Goal: Submit feedback/report problem: Submit feedback/report problem

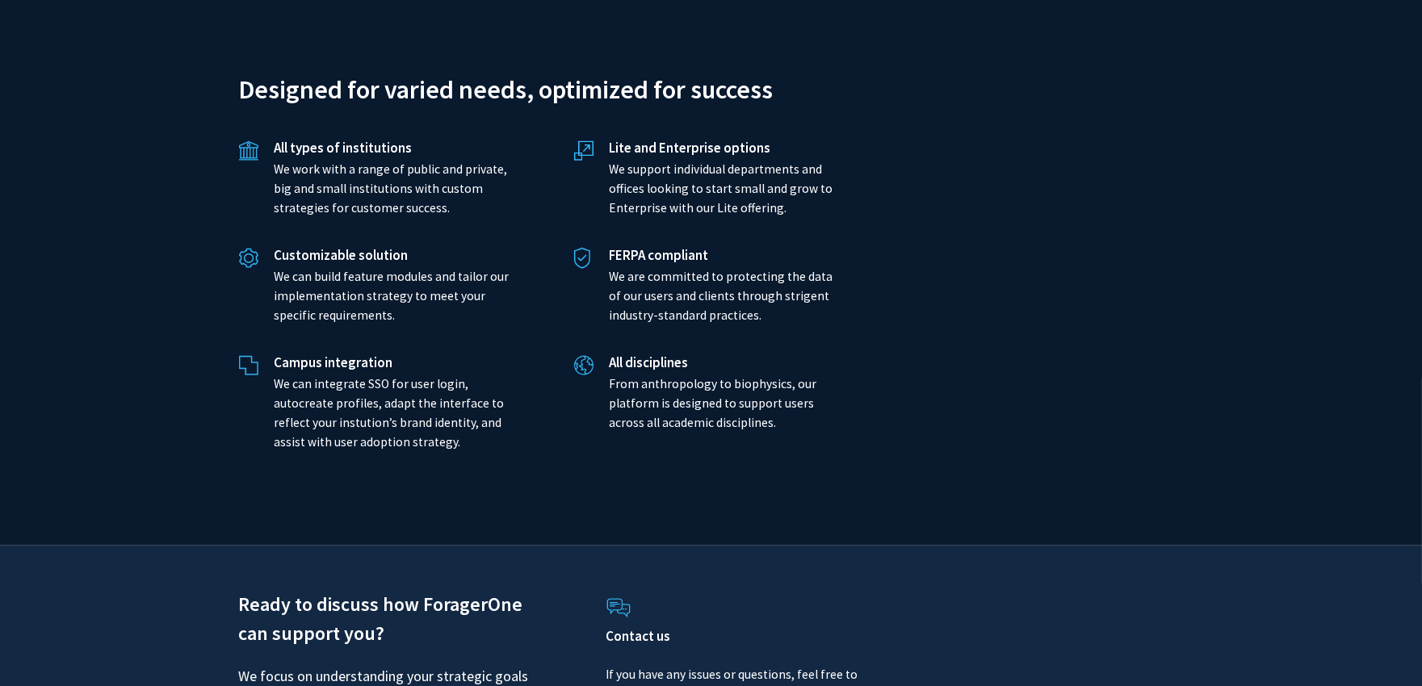
scroll to position [3588, 0]
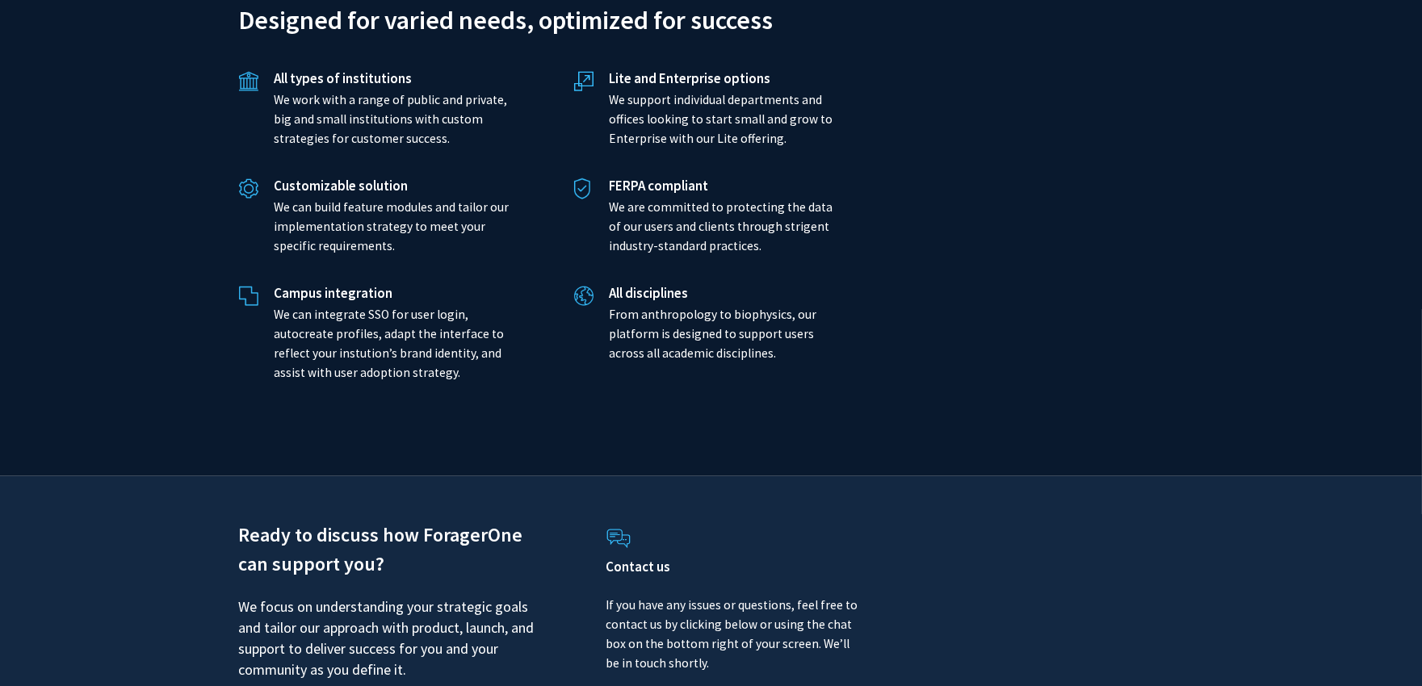
click at [631, 559] on h4 "Contact us" at bounding box center [733, 567] width 254 height 16
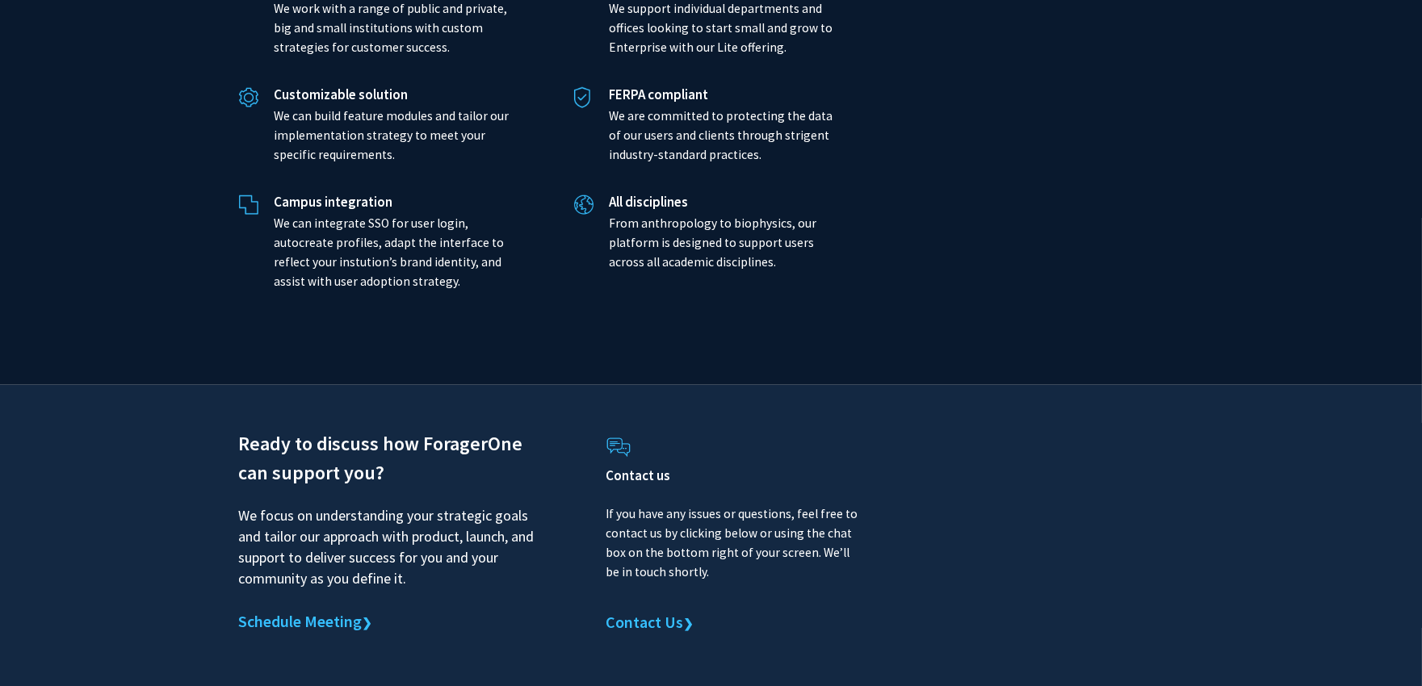
scroll to position [3719, 0]
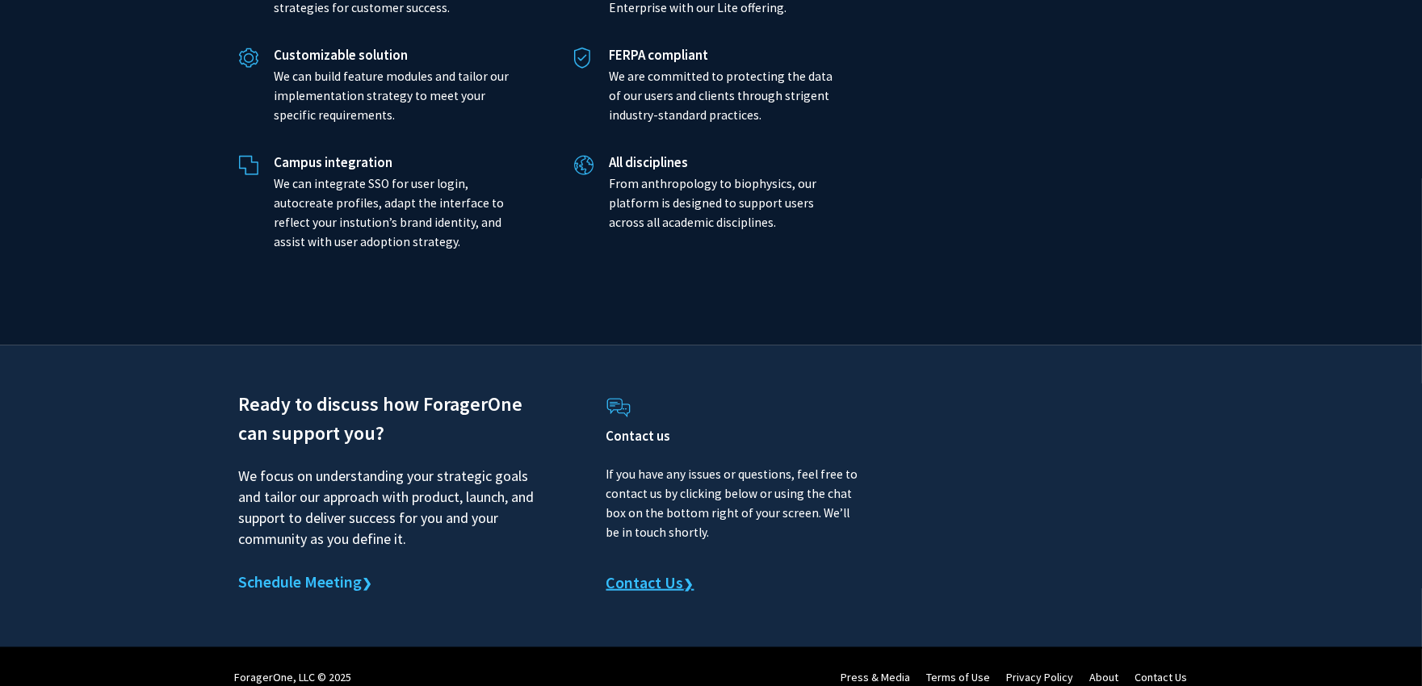
click at [631, 574] on link "Contact Us ❯" at bounding box center [650, 584] width 88 height 24
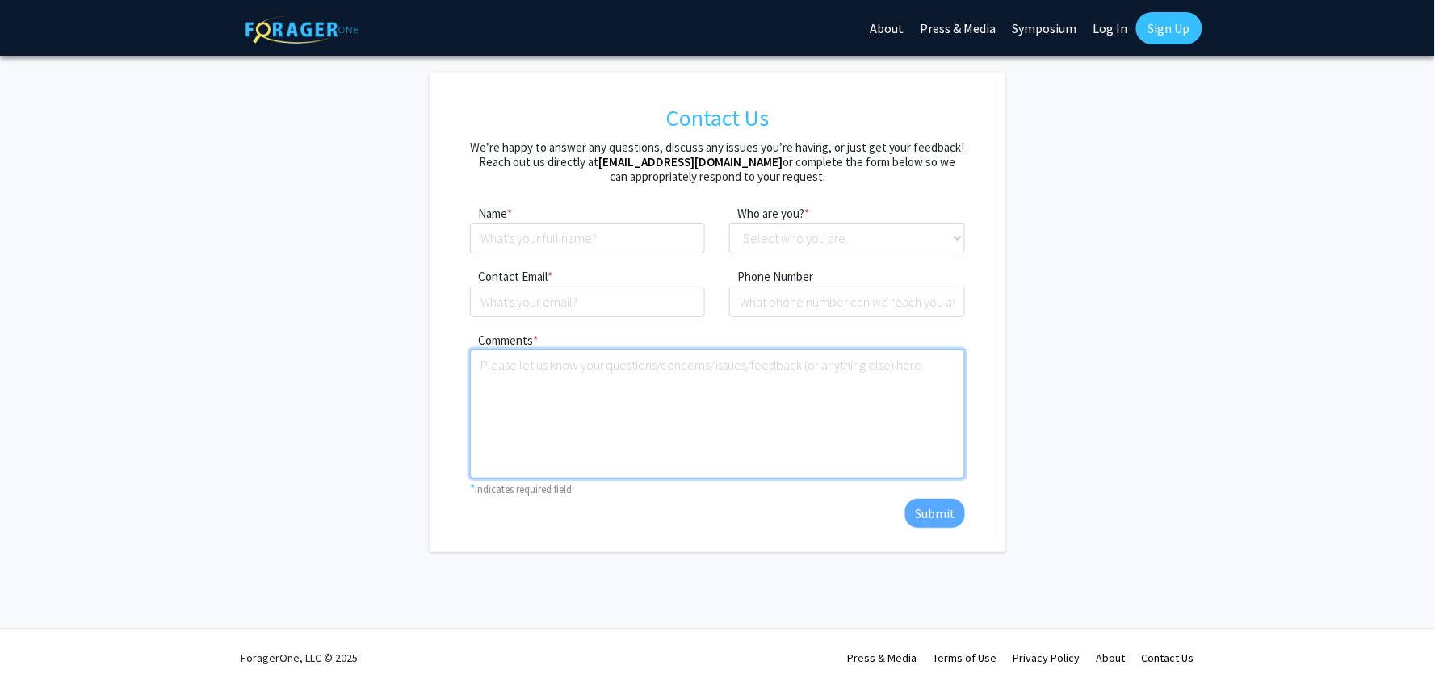
click at [721, 414] on textarea "Comments" at bounding box center [717, 414] width 495 height 129
paste textarea "Wikipedia is considered to be the World’s most significant tool for reference m…"
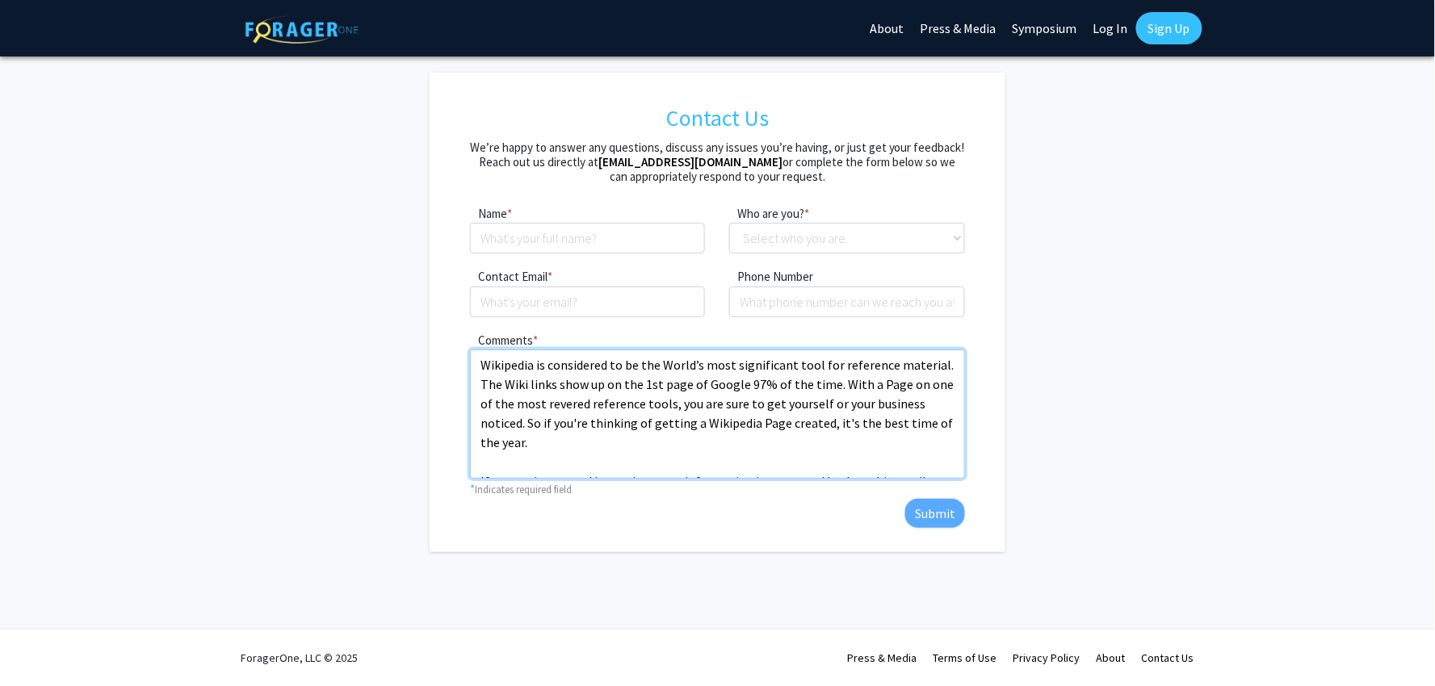
type textarea "Wikipedia is considered to be the World’s most significant tool for reference m…"
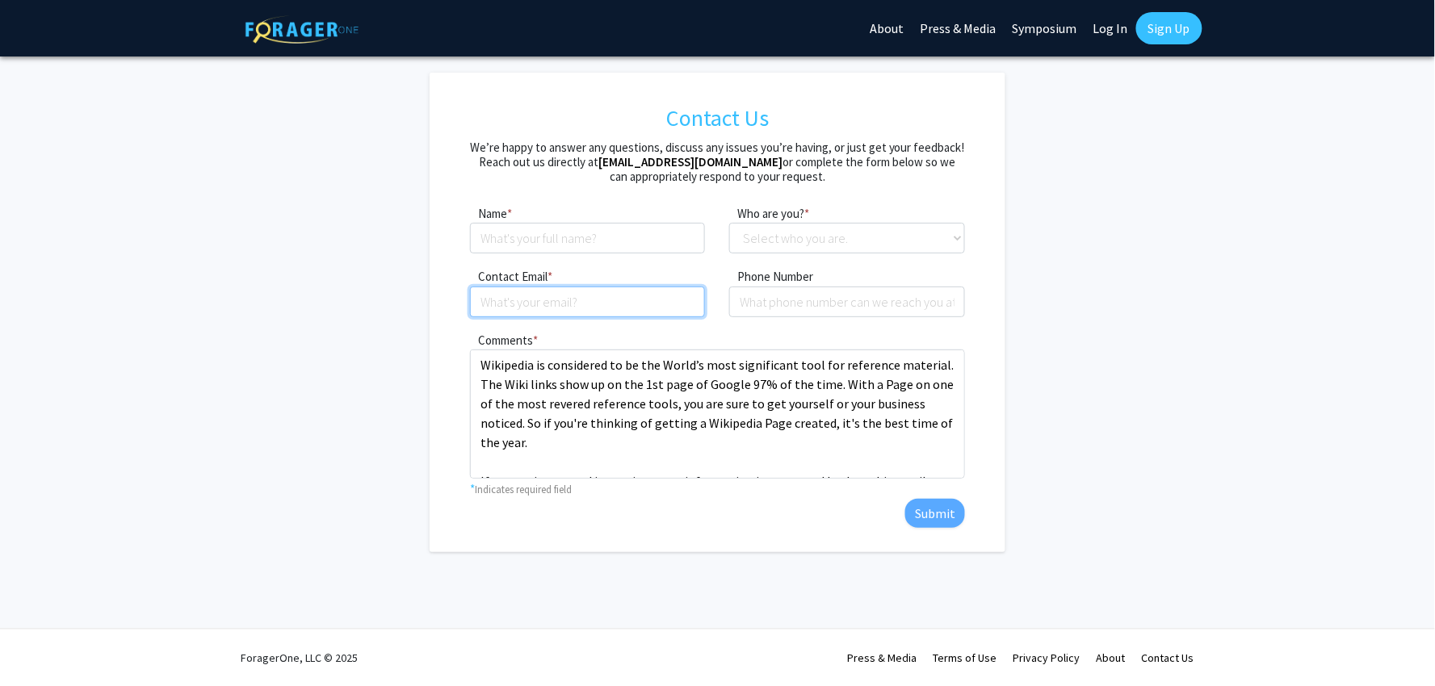
scroll to position [166, 0]
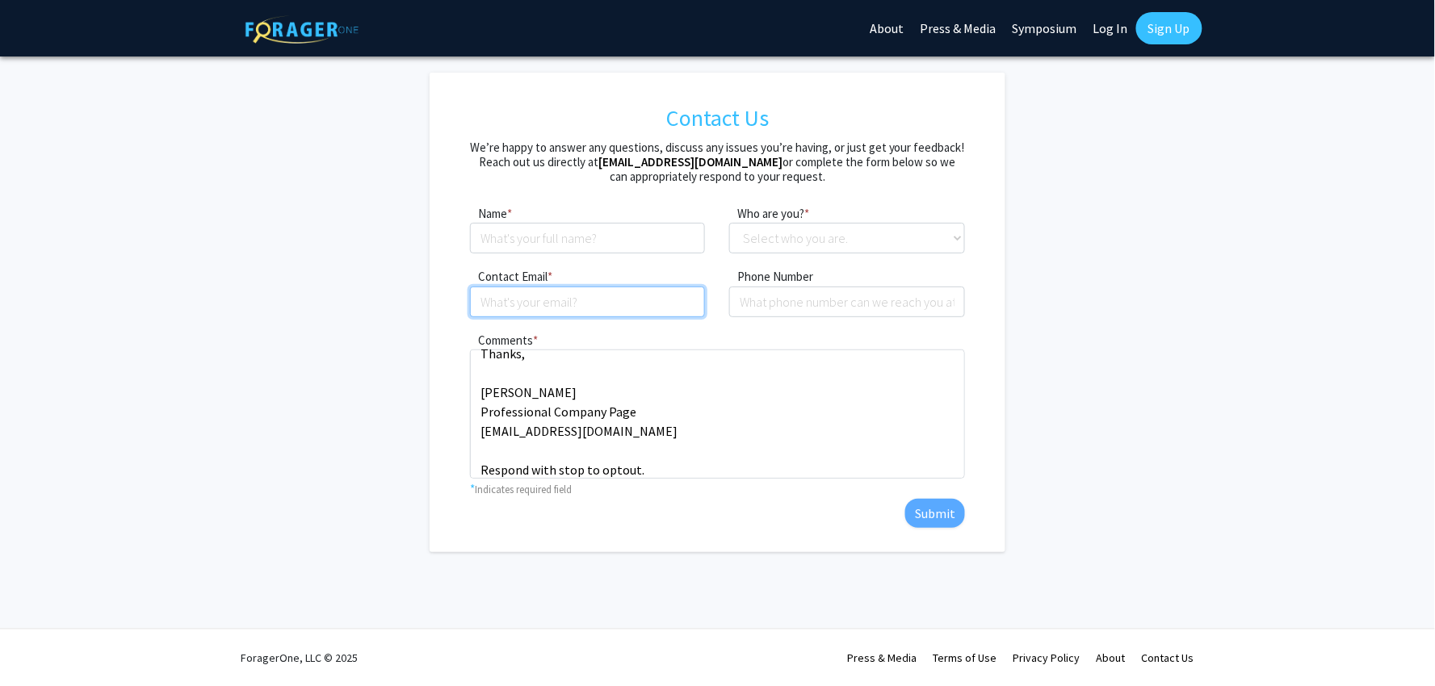
drag, startPoint x: 560, startPoint y: 297, endPoint x: 610, endPoint y: 300, distance: 50.9
click at [560, 296] on input "Contact Email" at bounding box center [588, 302] width 236 height 31
type input "[EMAIL_ADDRESS][DOMAIN_NAME]"
type input "[PERSON_NAME]"
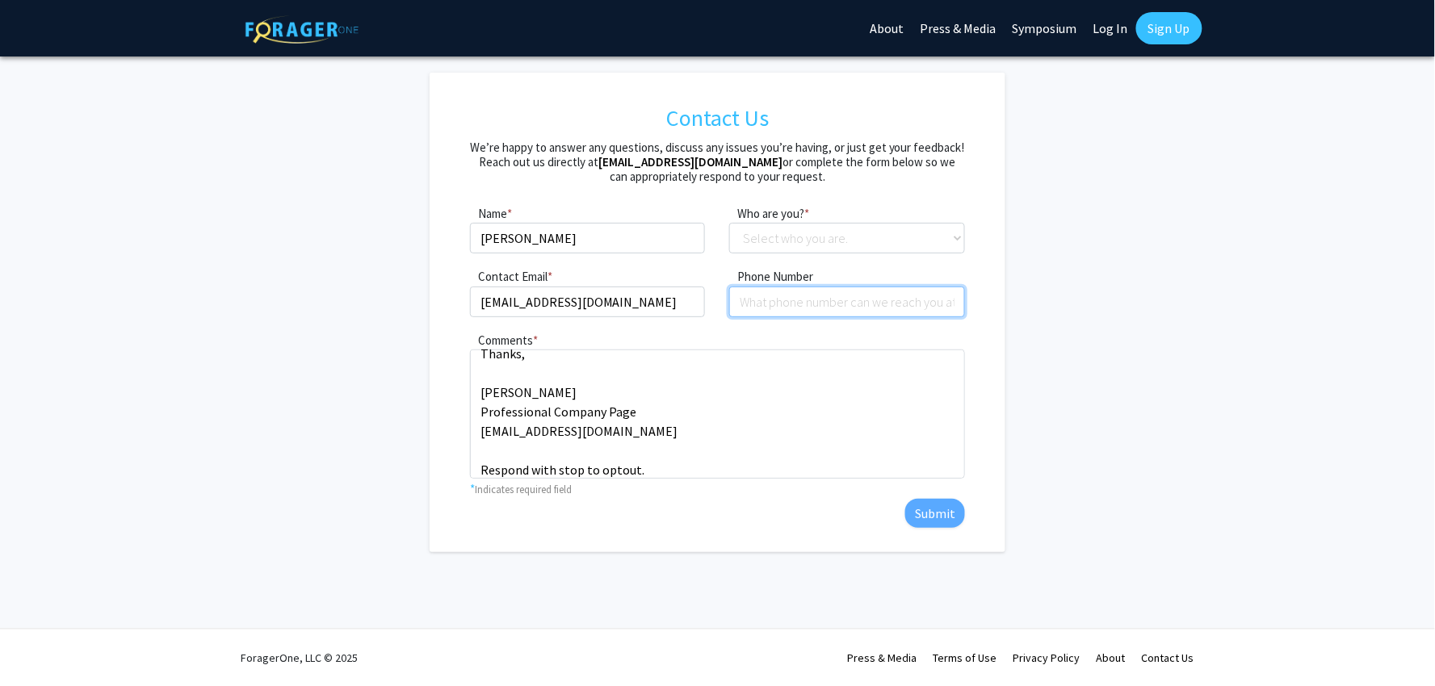
type input "8149805065"
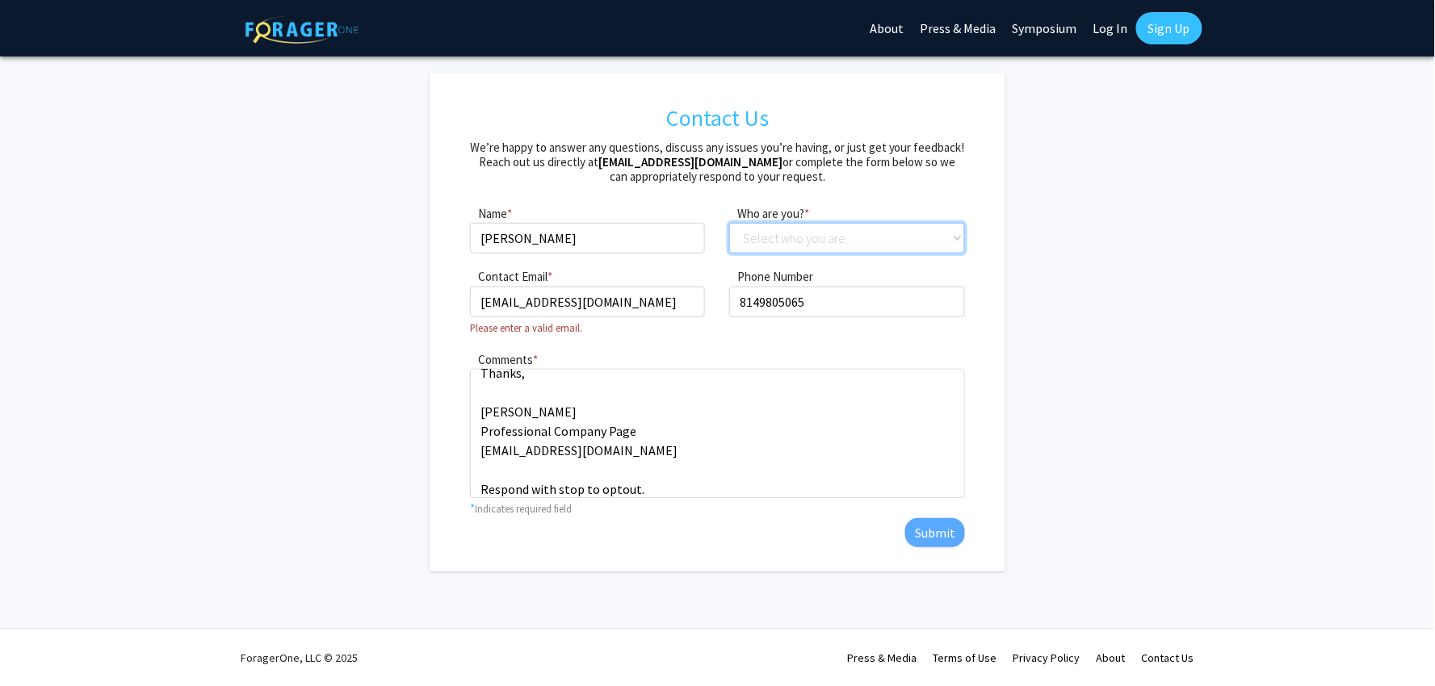
drag, startPoint x: 786, startPoint y: 243, endPoint x: 793, endPoint y: 249, distance: 8.6
click at [788, 242] on select "Select who you are. Student Faculty Administrator Other" at bounding box center [847, 238] width 236 height 31
select select "other"
click at [729, 223] on select "Select who you are. Student Faculty Administrator Other" at bounding box center [847, 238] width 236 height 31
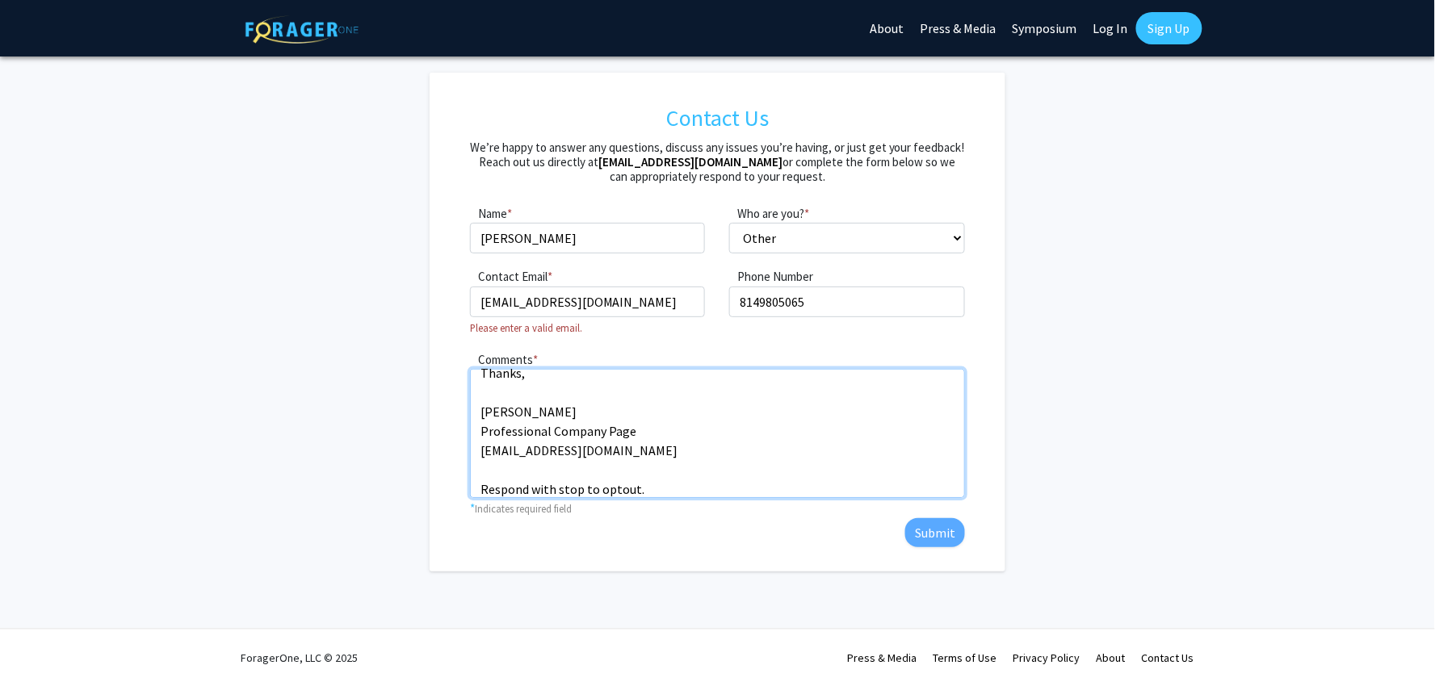
click at [680, 438] on textarea "Wikipedia is considered to be the World’s most significant tool for reference m…" at bounding box center [717, 433] width 495 height 129
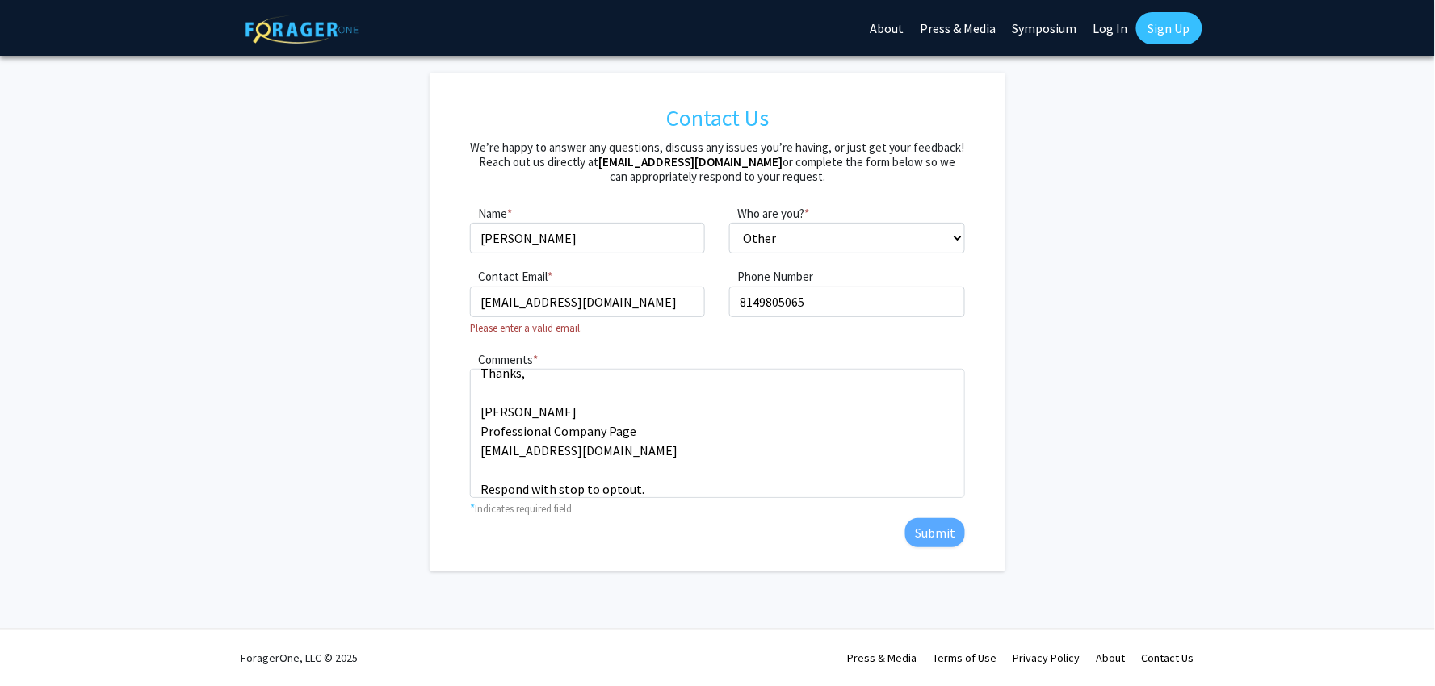
click at [954, 555] on div "Contact Us We’re happy to answer any questions, discuss any issues you’re havin…" at bounding box center [717, 322] width 527 height 483
click at [488, 294] on input "[EMAIL_ADDRESS][DOMAIN_NAME]" at bounding box center [588, 302] width 236 height 31
click at [562, 302] on input "[EMAIL_ADDRESS][DOMAIN_NAME]" at bounding box center [588, 302] width 236 height 31
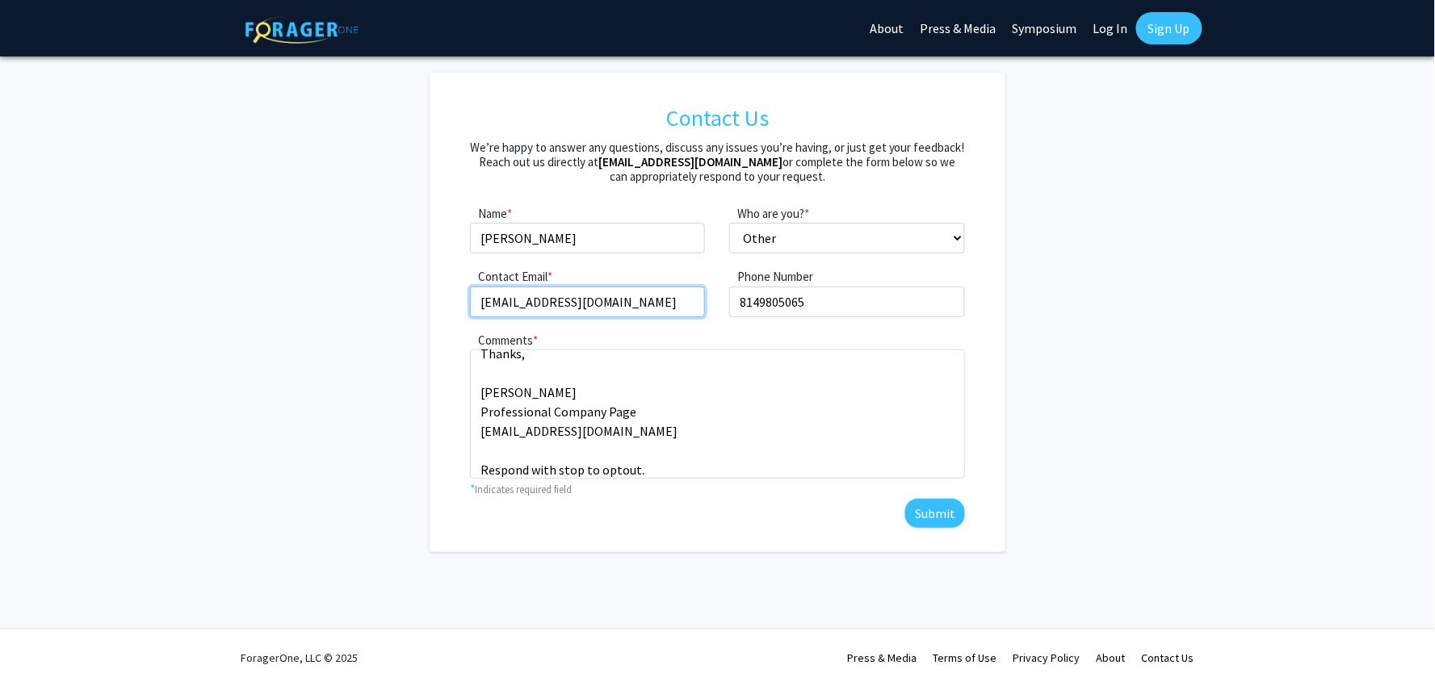
type input "[EMAIL_ADDRESS][DOMAIN_NAME]"
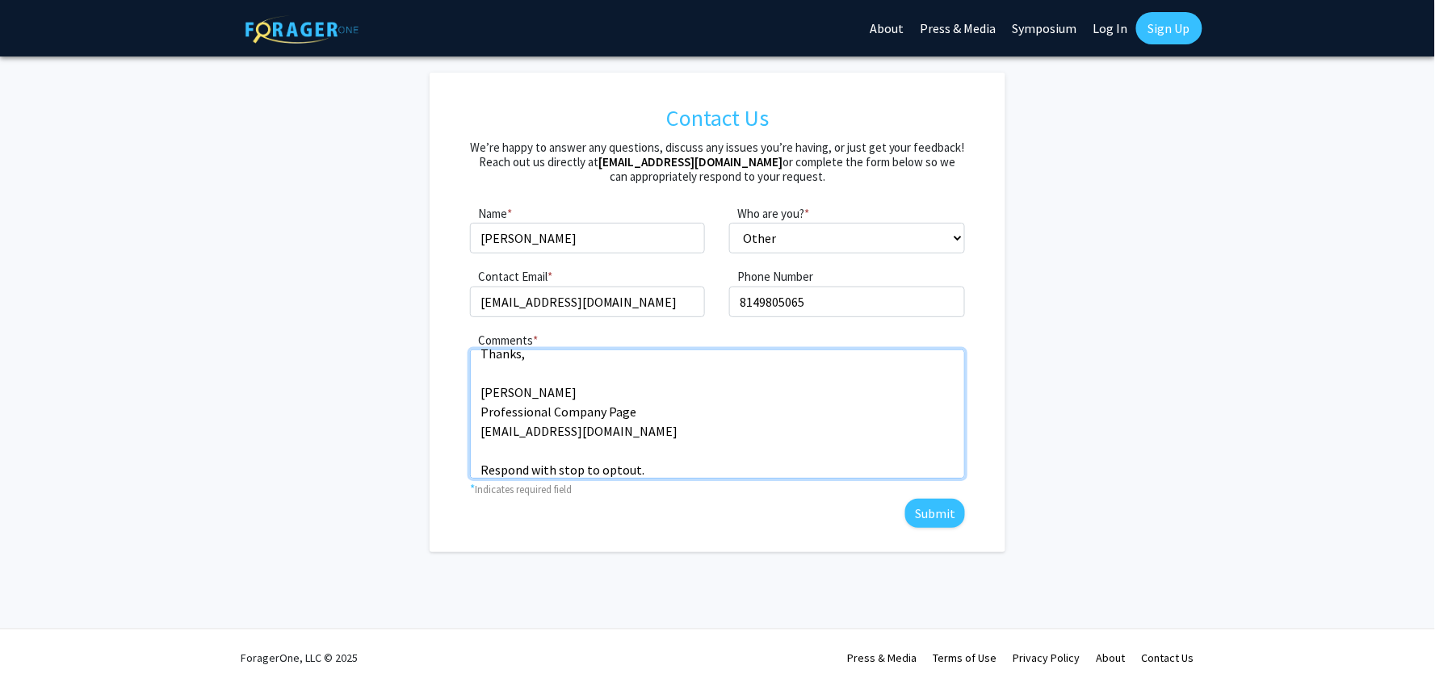
click at [519, 380] on textarea "Wikipedia is considered to be the World’s most significant tool for reference m…" at bounding box center [717, 414] width 495 height 129
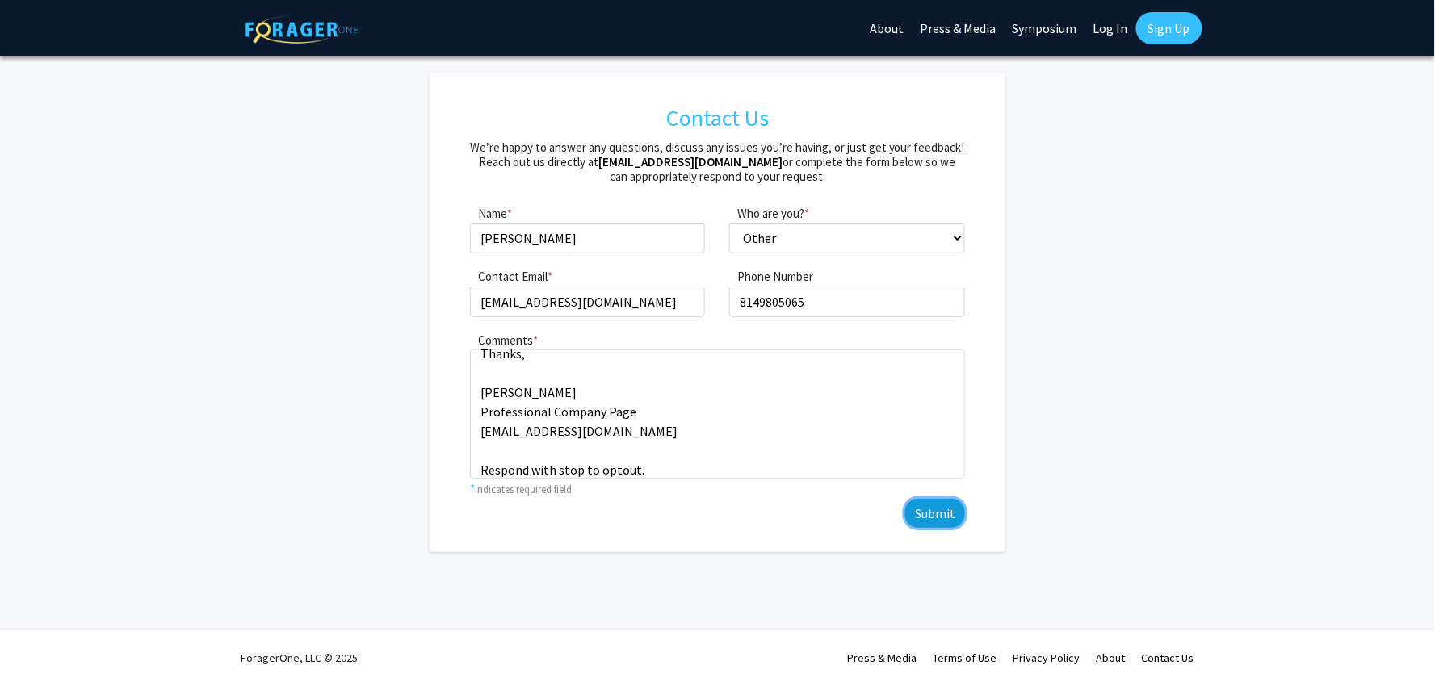
click at [950, 519] on button "Submit" at bounding box center [935, 513] width 60 height 29
